Goal: Task Accomplishment & Management: Manage account settings

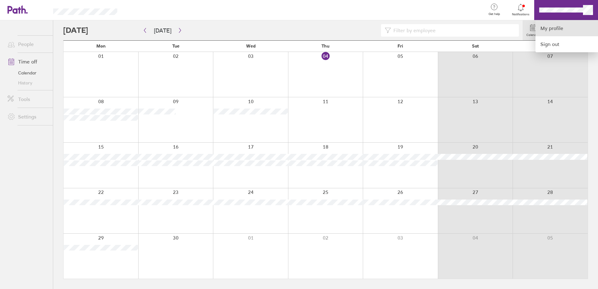
click at [553, 30] on link "My profile" at bounding box center [567, 28] width 63 height 16
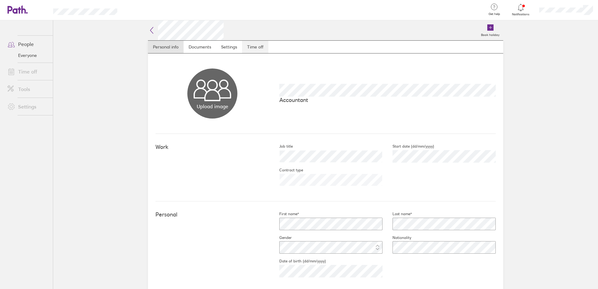
click at [252, 46] on link "Time off" at bounding box center [255, 47] width 26 height 13
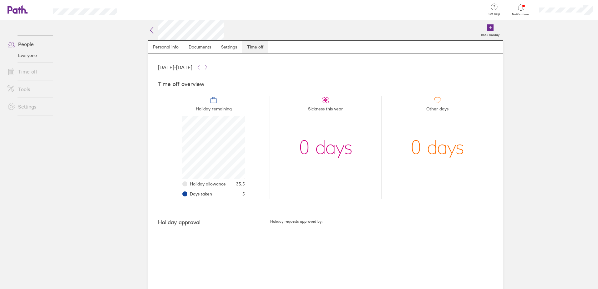
scroll to position [63, 63]
drag, startPoint x: 193, startPoint y: 194, endPoint x: 222, endPoint y: 196, distance: 29.1
click at [222, 196] on li "Days taken 5" at bounding box center [217, 194] width 55 height 10
drag, startPoint x: 242, startPoint y: 192, endPoint x: 246, endPoint y: 194, distance: 3.8
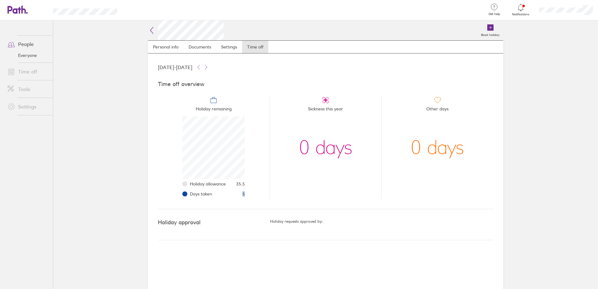
click at [246, 194] on li "Holiday remaining Holiday allowance 35.5 Days taken 5" at bounding box center [214, 147] width 112 height 103
click at [522, 12] on link "Notifications" at bounding box center [521, 9] width 20 height 13
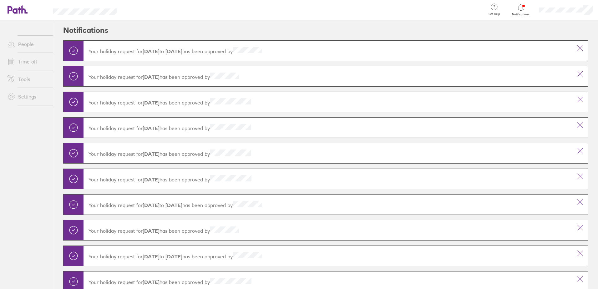
click at [521, 9] on icon at bounding box center [521, 8] width 8 height 8
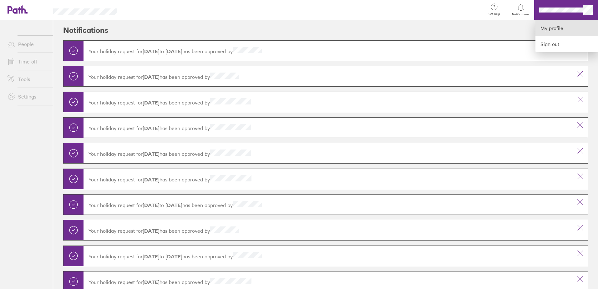
click at [558, 30] on link "My profile" at bounding box center [567, 28] width 63 height 16
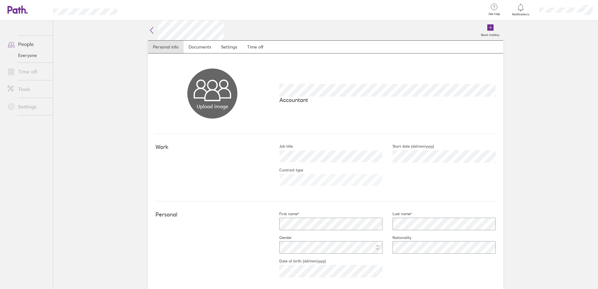
click at [25, 73] on link "Time off" at bounding box center [28, 71] width 50 height 13
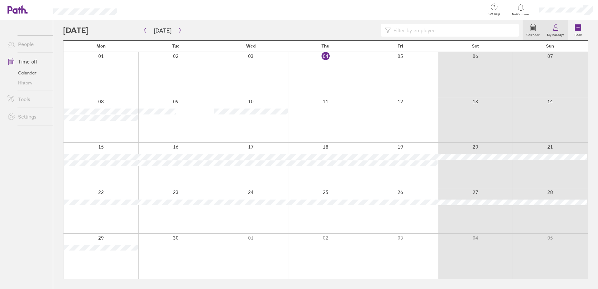
click at [556, 30] on icon at bounding box center [556, 28] width 8 height 8
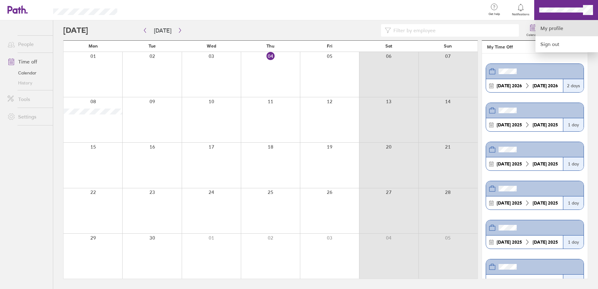
click at [565, 28] on link "My profile" at bounding box center [567, 28] width 63 height 16
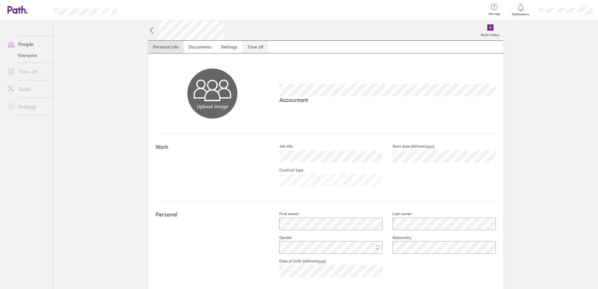
click at [252, 48] on link "Time off" at bounding box center [255, 47] width 26 height 13
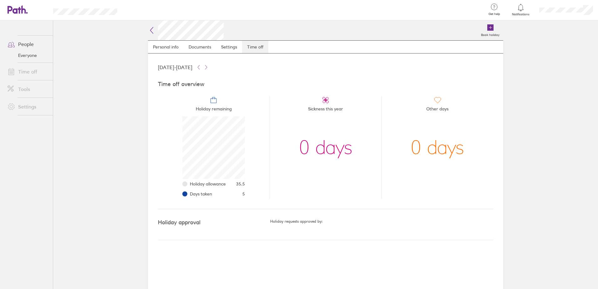
scroll to position [63, 63]
click at [201, 70] on icon at bounding box center [198, 67] width 5 height 5
click at [209, 67] on icon at bounding box center [206, 67] width 5 height 5
click at [201, 69] on icon at bounding box center [198, 67] width 5 height 5
click at [209, 68] on icon at bounding box center [206, 67] width 5 height 5
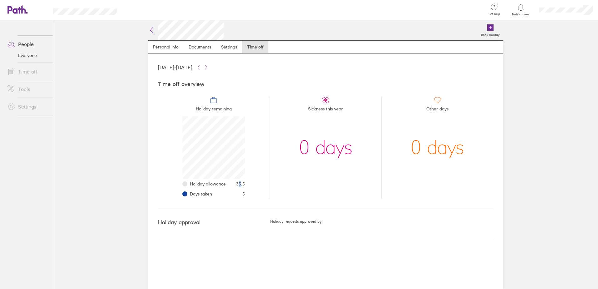
click at [241, 183] on span "35.5" at bounding box center [240, 183] width 9 height 5
click at [201, 67] on icon at bounding box center [198, 67] width 5 height 5
click at [207, 67] on icon at bounding box center [206, 67] width 2 height 4
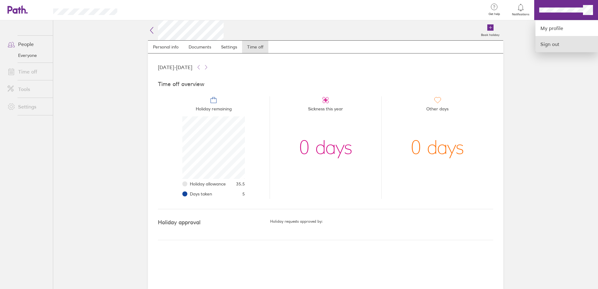
click at [553, 44] on link "Sign out" at bounding box center [567, 44] width 63 height 16
